Goal: Find specific page/section: Find specific page/section

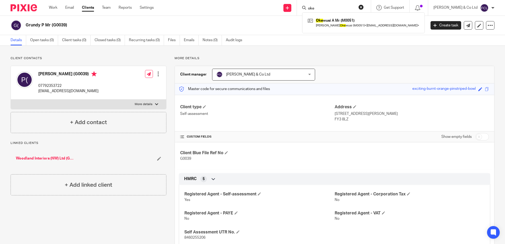
scroll to position [132, 0]
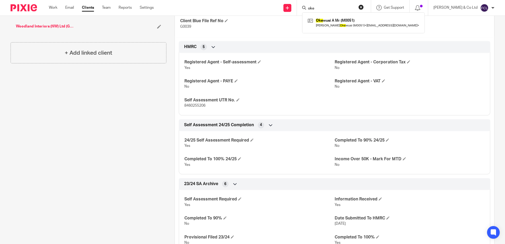
drag, startPoint x: 345, startPoint y: 7, endPoint x: 261, endPoint y: 8, distance: 83.5
click at [264, 10] on div "Send new email Create task Add client Request signature oke Oke wusi A Mr (M005…" at bounding box center [334, 8] width 344 height 16
type input "DBS"
drag, startPoint x: 131, startPoint y: 110, endPoint x: 129, endPoint y: 96, distance: 13.9
click at [131, 106] on div "Client contacts [PERSON_NAME] (G0039) 07792353722 [EMAIL_ADDRESS][DOMAIN_NAME] …" at bounding box center [84, 157] width 164 height 467
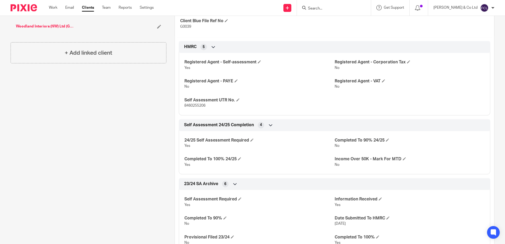
click at [355, 7] on input "Search" at bounding box center [332, 8] width 48 height 5
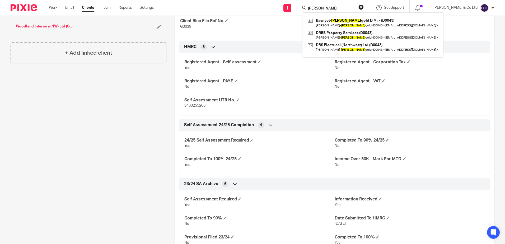
type input "[PERSON_NAME]"
click at [136, 96] on div "Client contacts [PERSON_NAME] (G0039) 07792353722 [EMAIL_ADDRESS][DOMAIN_NAME] …" at bounding box center [84, 157] width 164 height 467
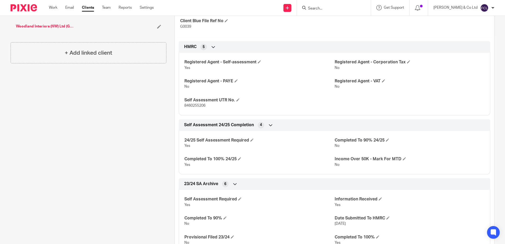
click at [492, 7] on div at bounding box center [493, 7] width 3 height 3
click at [470, 33] on li "Logout" at bounding box center [474, 37] width 35 height 8
